Goal: Task Accomplishment & Management: Complete application form

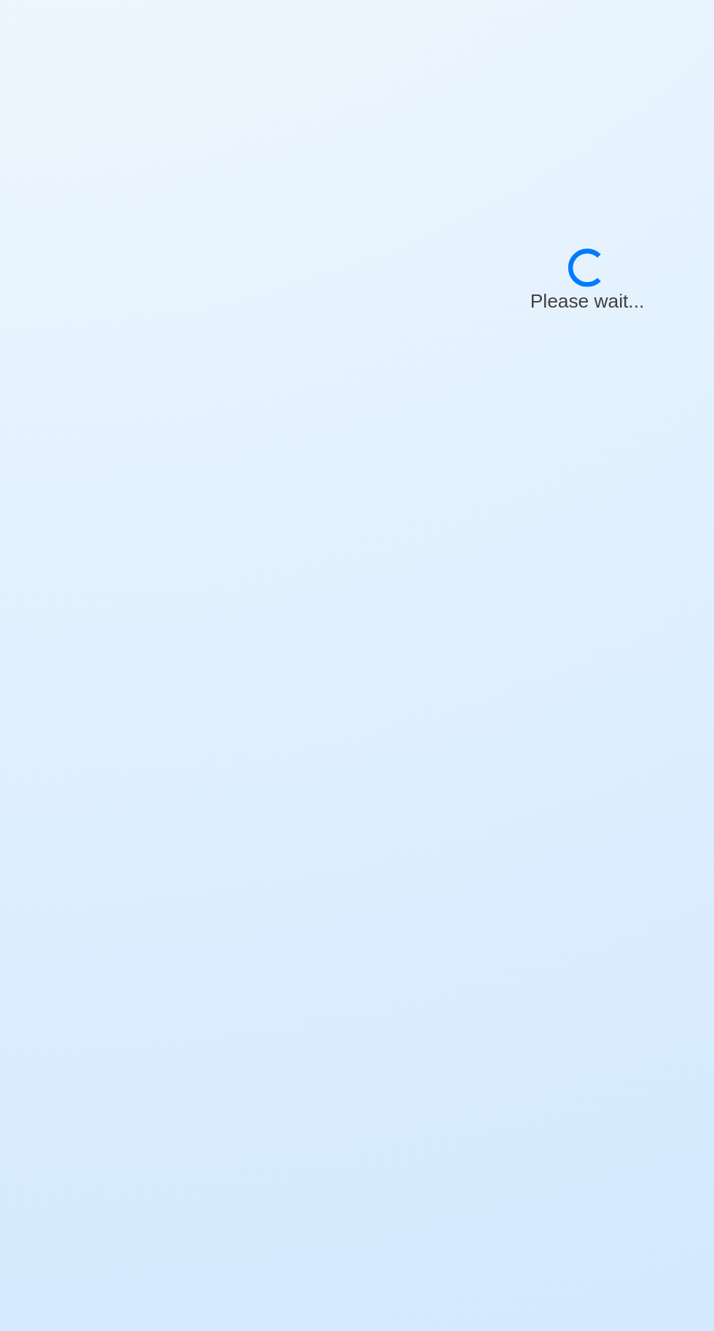
select select "[PERSON_NAME]"
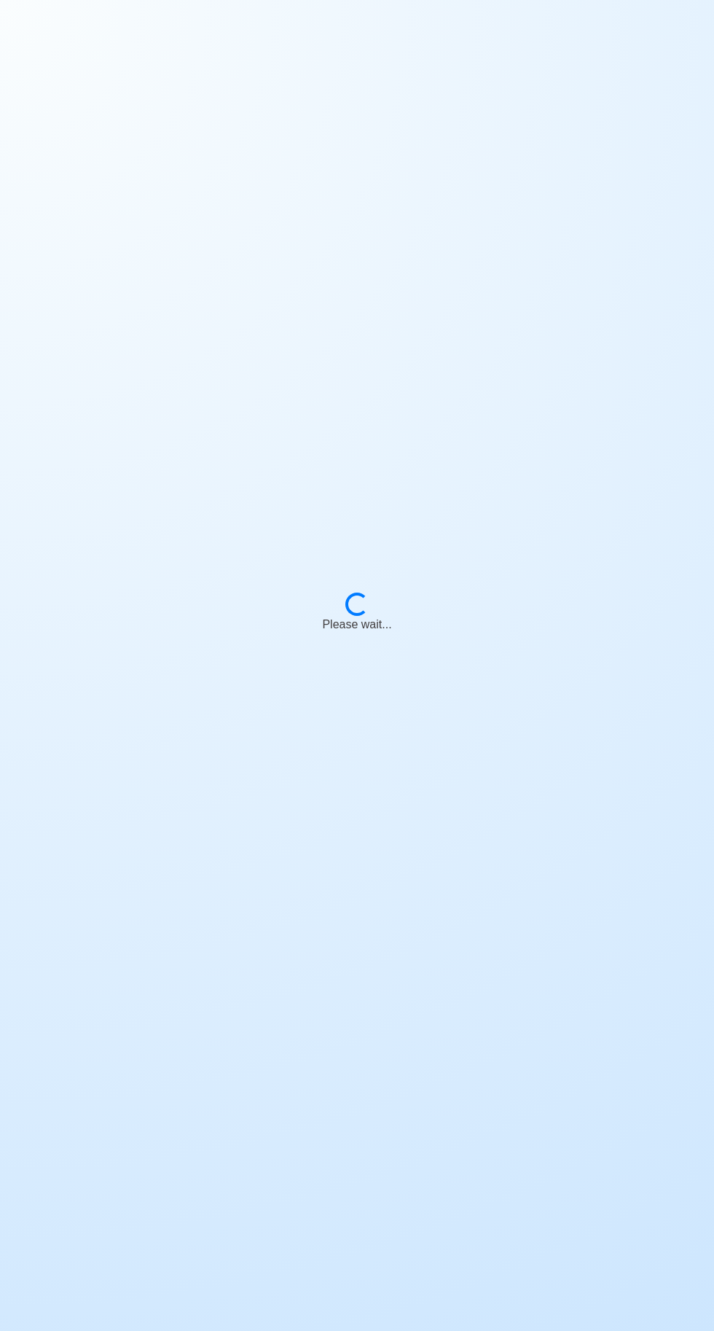
scroll to position [111, 0]
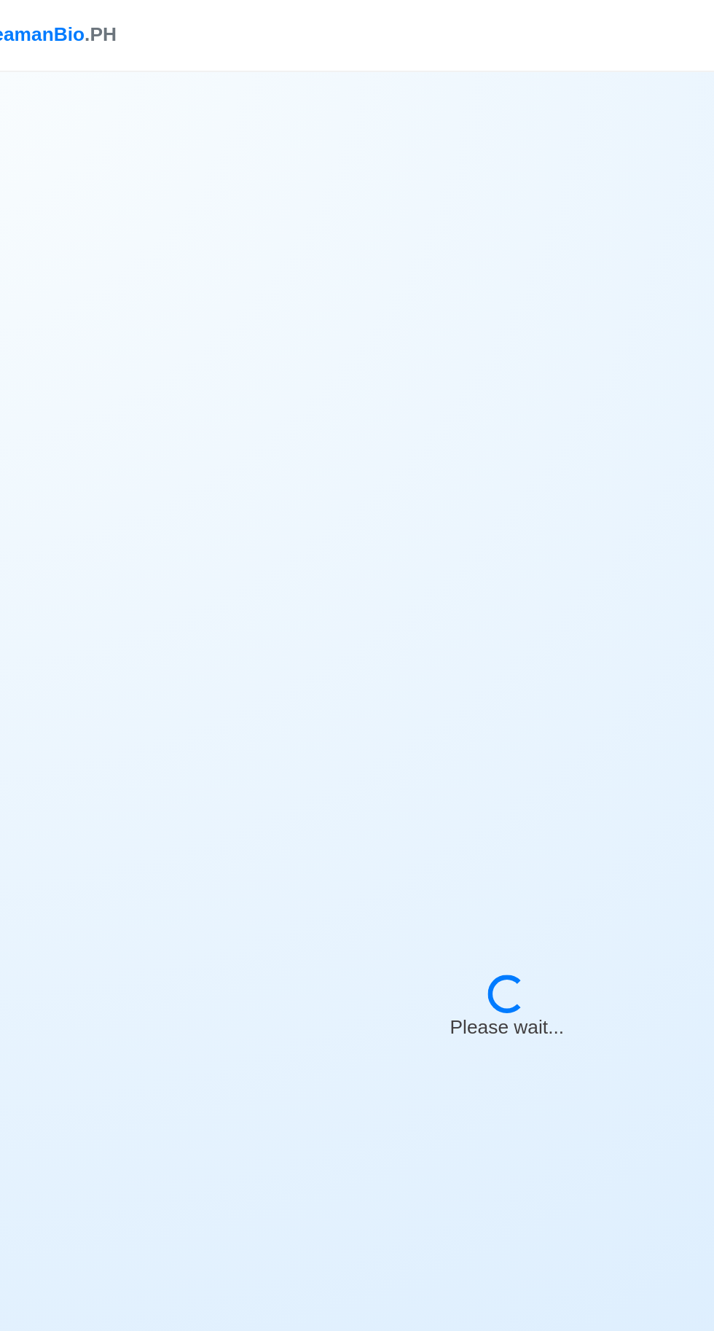
select select "[PERSON_NAME]"
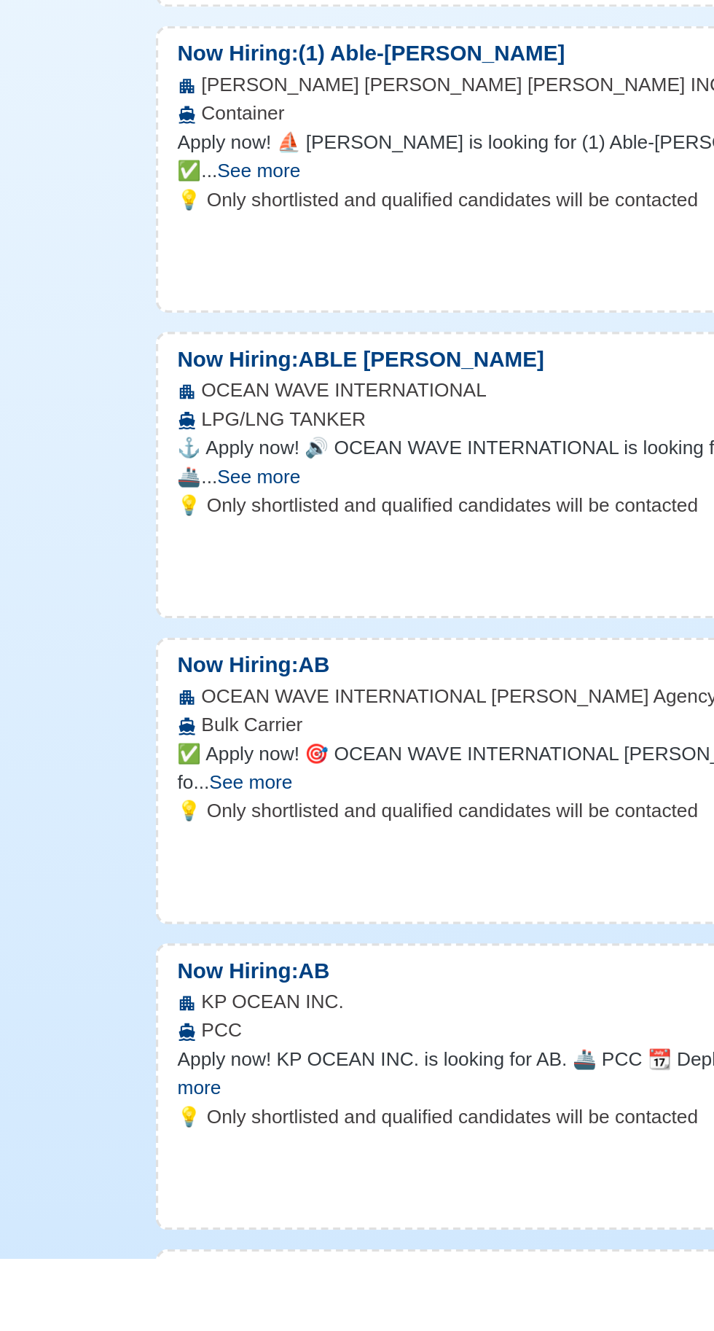
scroll to position [1370, 0]
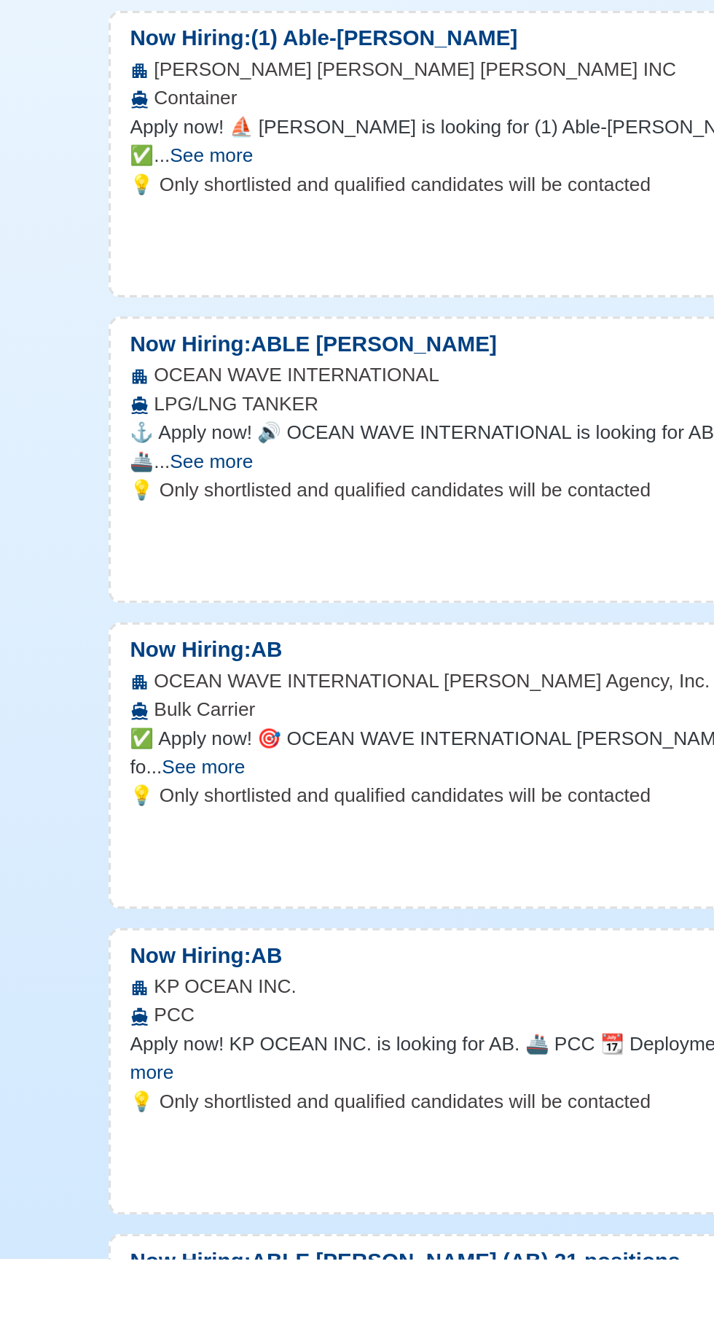
click at [163, 1006] on div "OCEAN WAVE INTERNATIONAL Manning Agency, Inc. Bulk Carrier" at bounding box center [357, 988] width 522 height 35
click at [295, 1058] on p "💡 Only shortlisted and qualified candidates will be contacted" at bounding box center [357, 1049] width 499 height 17
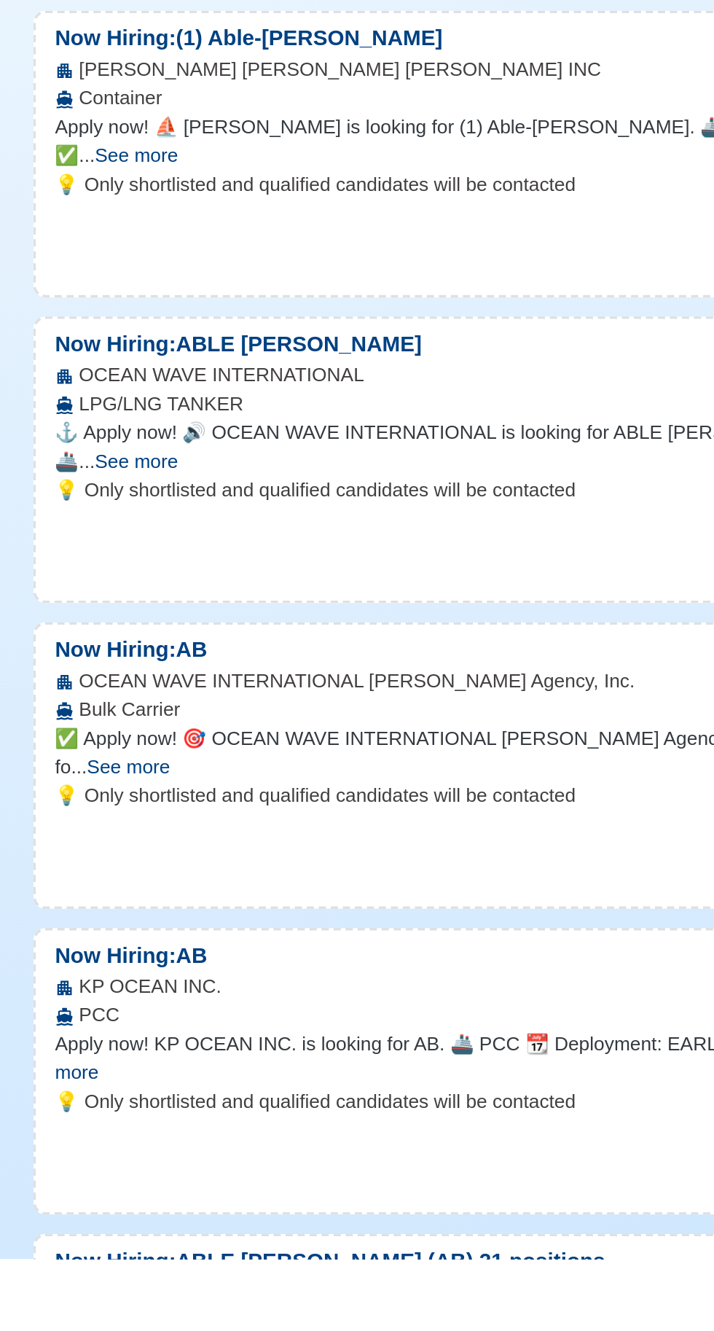
click at [244, 1006] on div "OCEAN WAVE INTERNATIONAL Manning Agency, Inc. Bulk Carrier" at bounding box center [357, 988] width 522 height 35
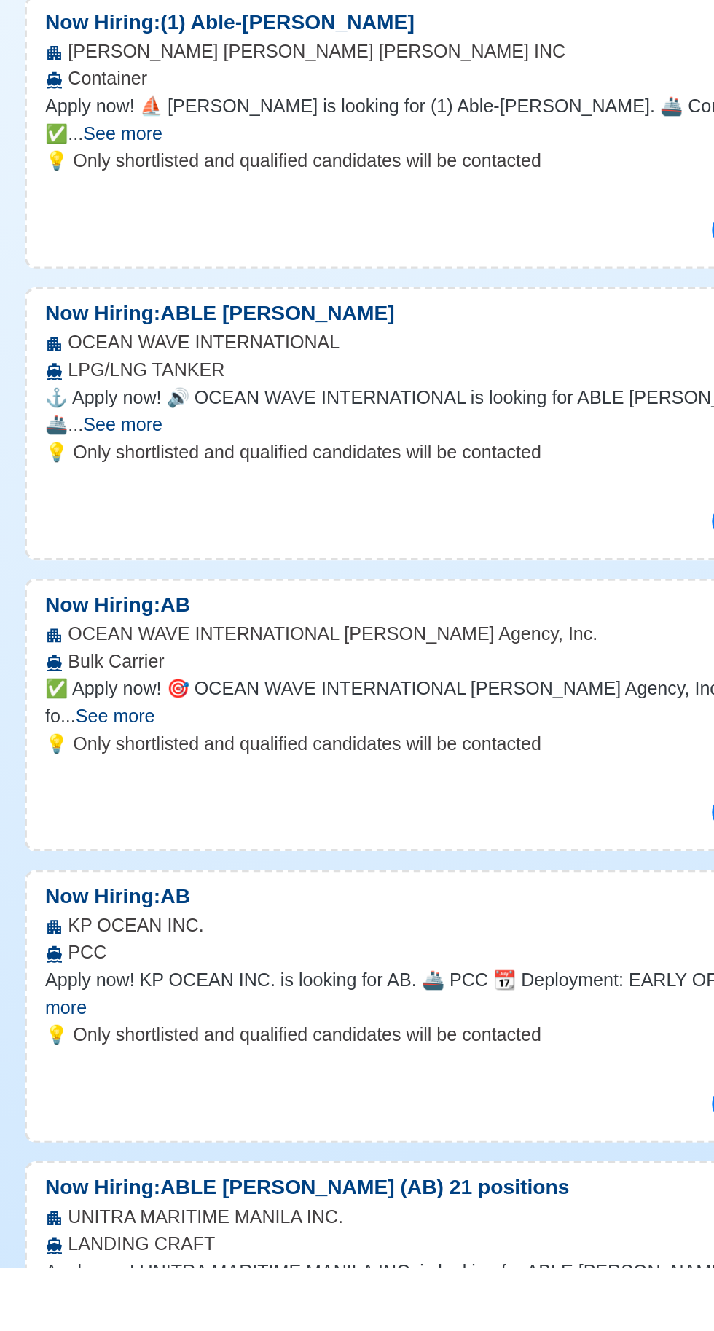
click at [278, 985] on span "✅ Apply now! 🎯 OCEAN WAVE INTERNATIONAL [PERSON_NAME] Agency, Inc. is looking fo" at bounding box center [350, 970] width 485 height 30
